Goal: Information Seeking & Learning: Learn about a topic

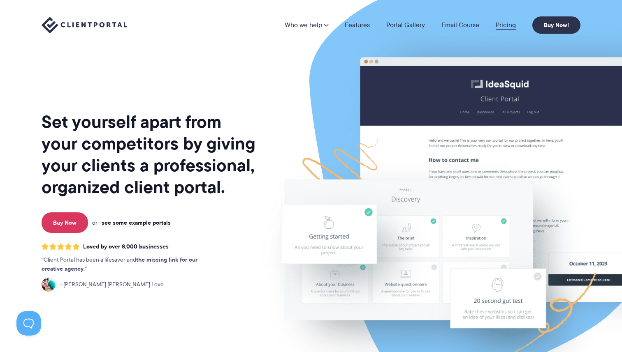
click at [503, 24] on link "Pricing" at bounding box center [506, 25] width 20 height 7
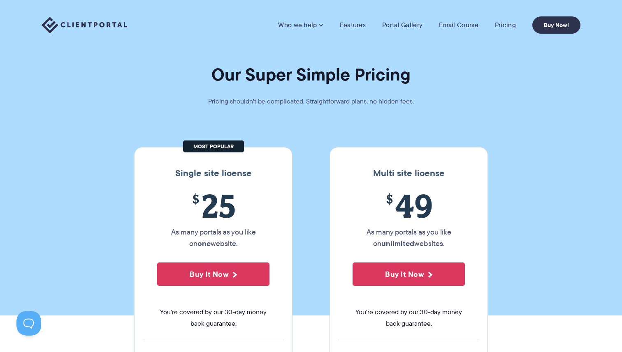
click at [94, 25] on img at bounding box center [85, 25] width 86 height 17
